Goal: Book appointment/travel/reservation

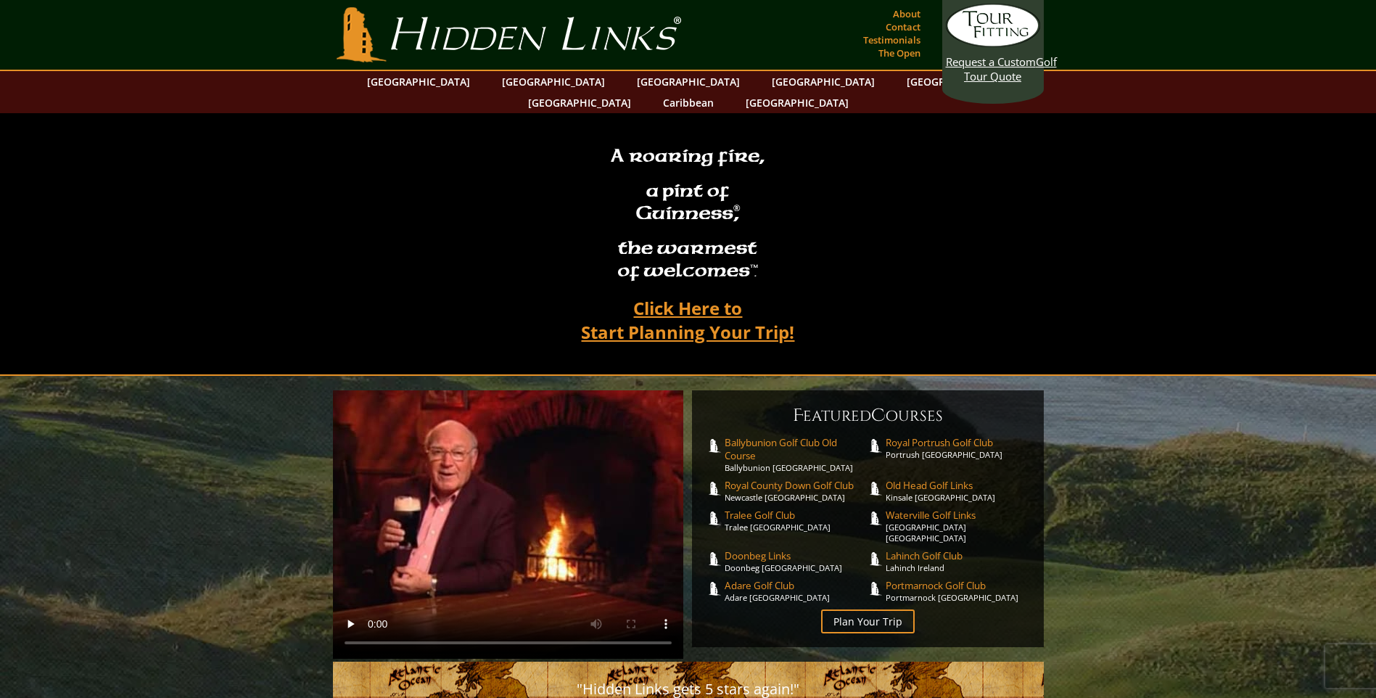
drag, startPoint x: 1372, startPoint y: 93, endPoint x: 1372, endPoint y: 215, distance: 122.6
click at [1372, 215] on section "A roaring fire, a pint of Guinness Â® , the warmest of welcomesâ„¢. Click Here …" at bounding box center [688, 244] width 1376 height 263
click at [860, 609] on link "Plan Your Trip" at bounding box center [868, 621] width 94 height 24
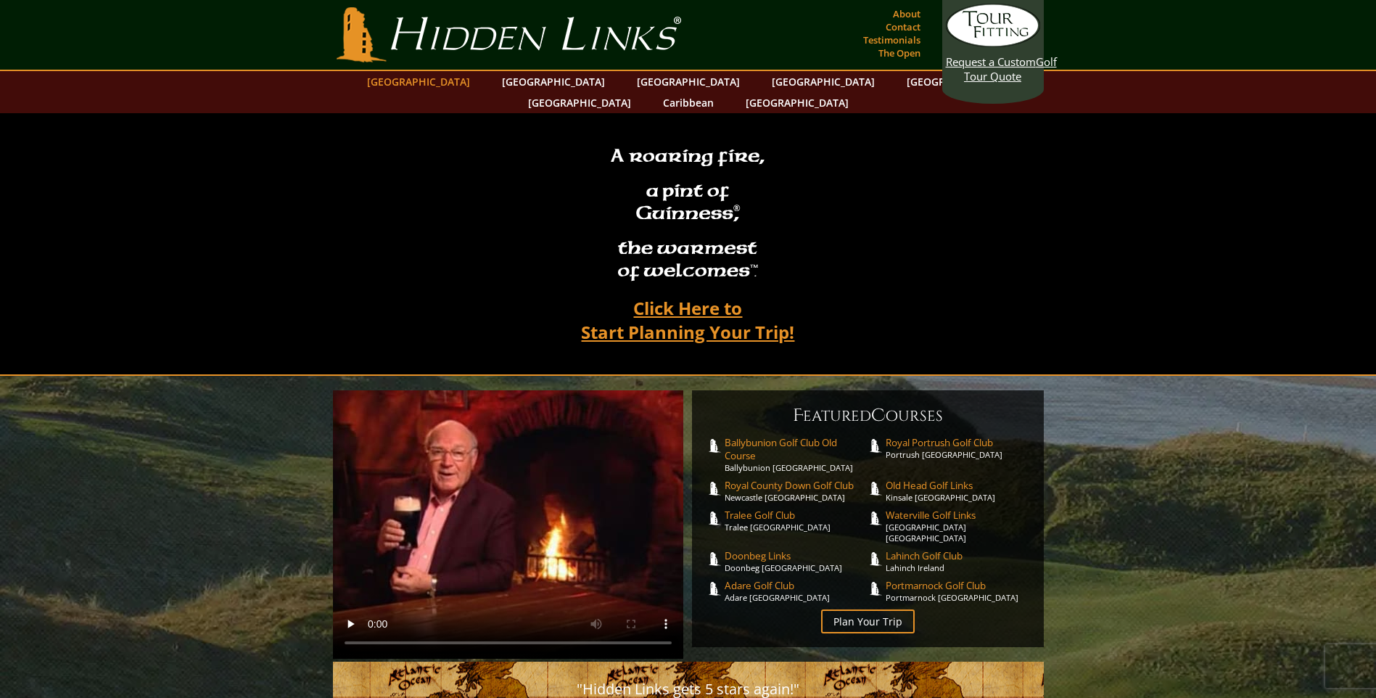
click at [474, 83] on link "[GEOGRAPHIC_DATA]" at bounding box center [419, 81] width 118 height 21
